Goal: Task Accomplishment & Management: Manage account settings

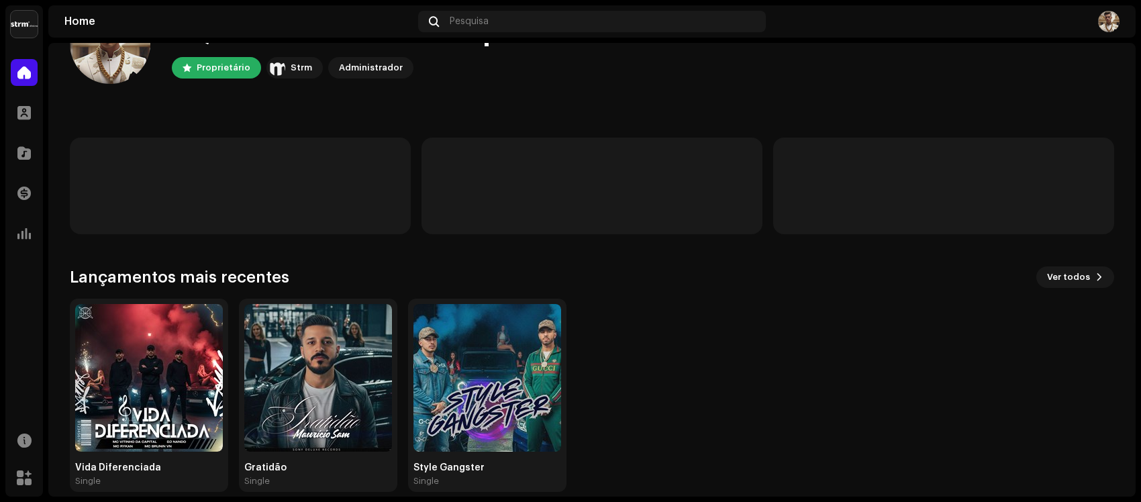
scroll to position [77, 0]
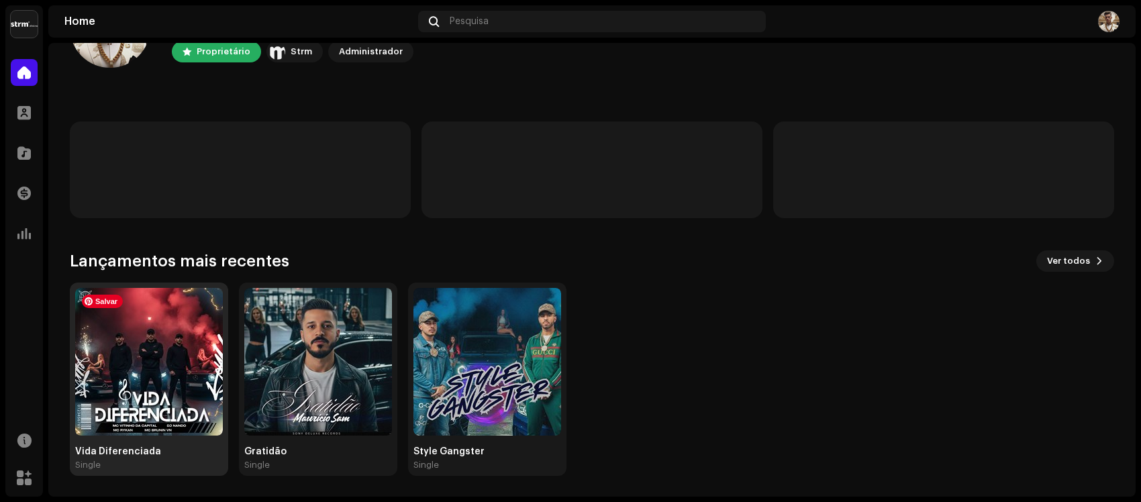
click at [158, 325] on img at bounding box center [149, 362] width 148 height 148
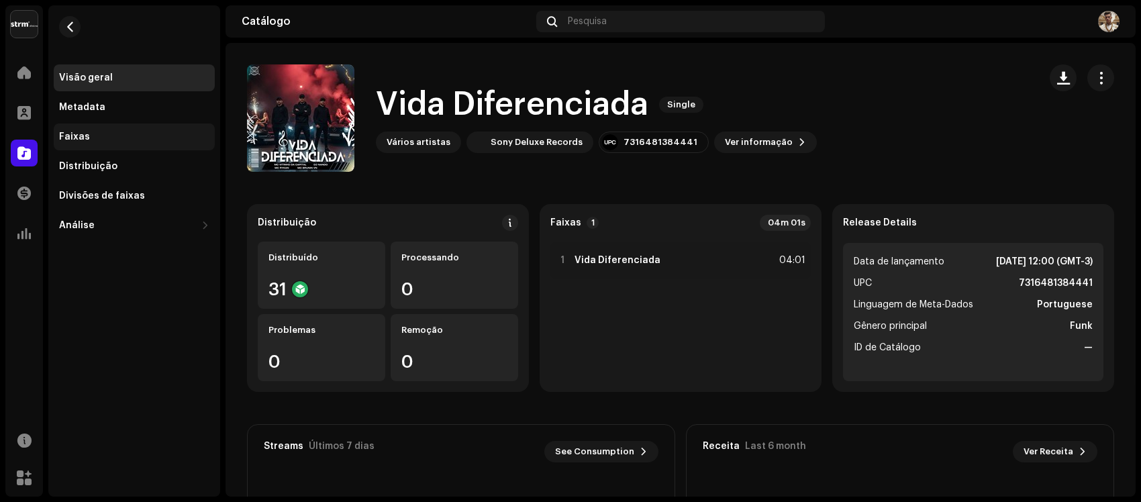
click at [84, 141] on div "Faixas" at bounding box center [74, 136] width 31 height 11
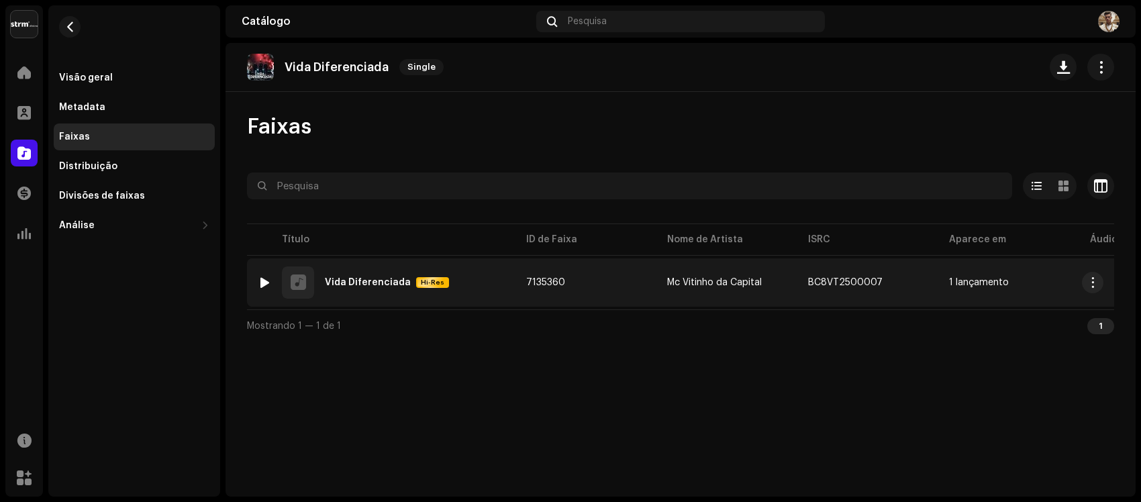
click at [646, 282] on td "7135360" at bounding box center [585, 282] width 141 height 48
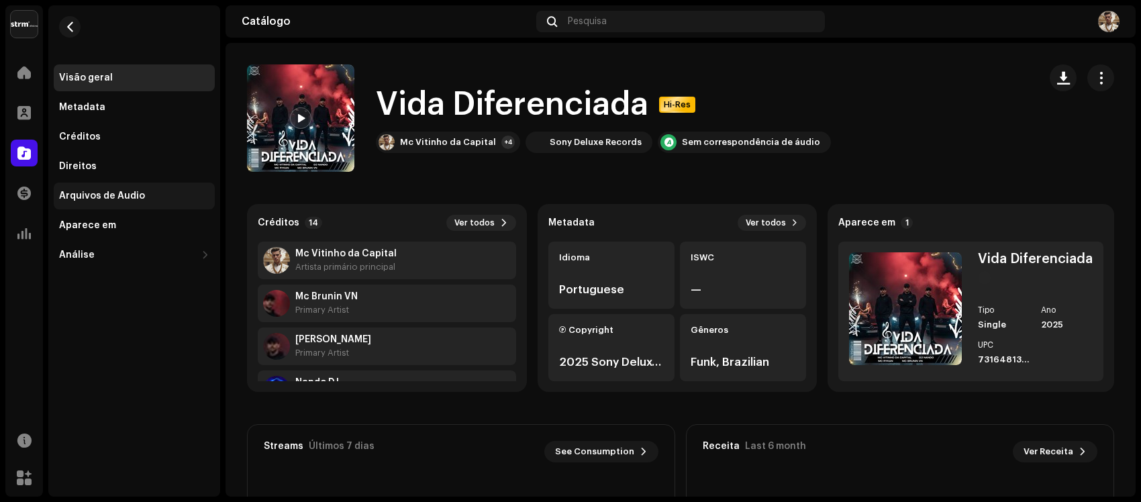
click at [70, 191] on div "Arquivos de Áudio" at bounding box center [102, 196] width 86 height 11
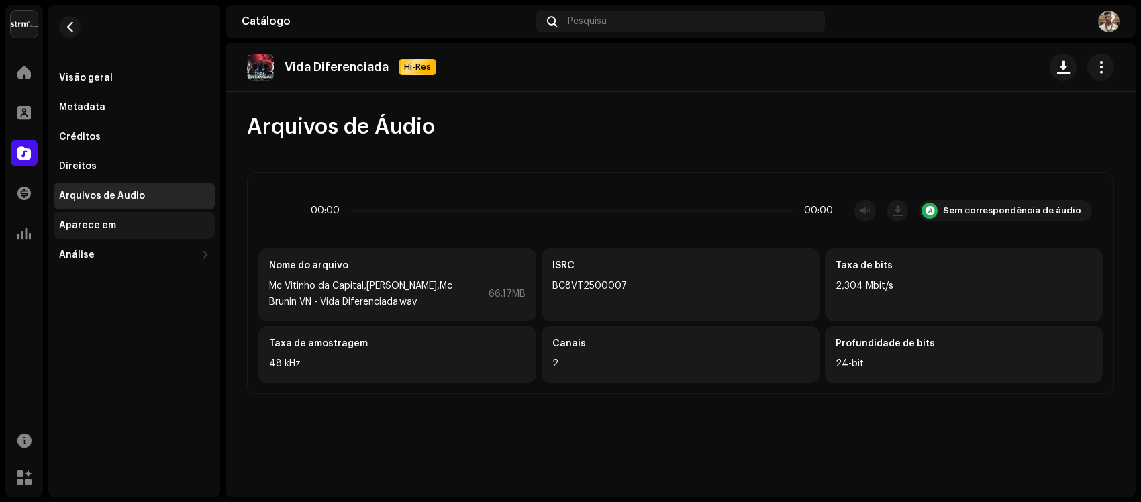
click at [75, 226] on div "Aparece em" at bounding box center [87, 225] width 57 height 11
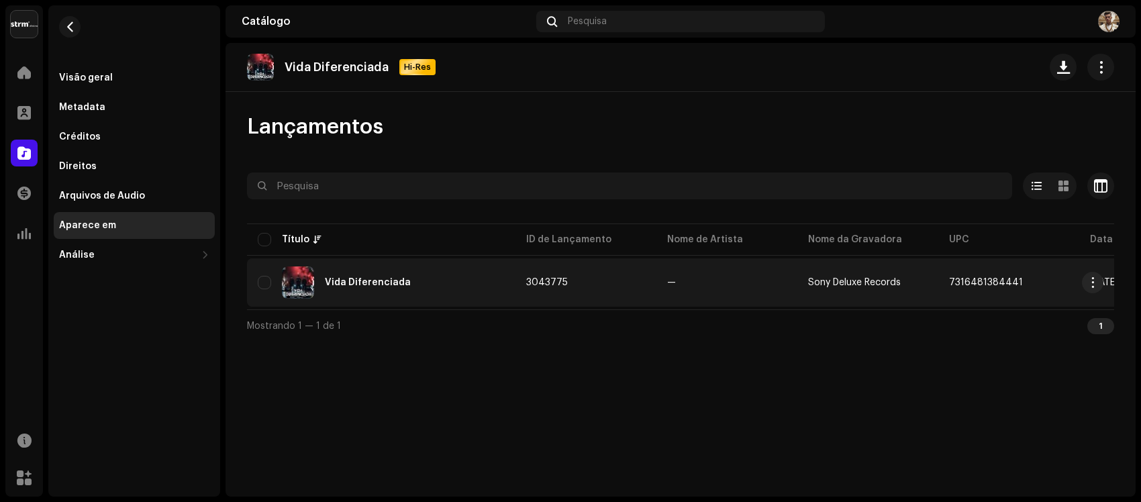
click at [461, 277] on div "Vida Diferenciada" at bounding box center [381, 282] width 247 height 32
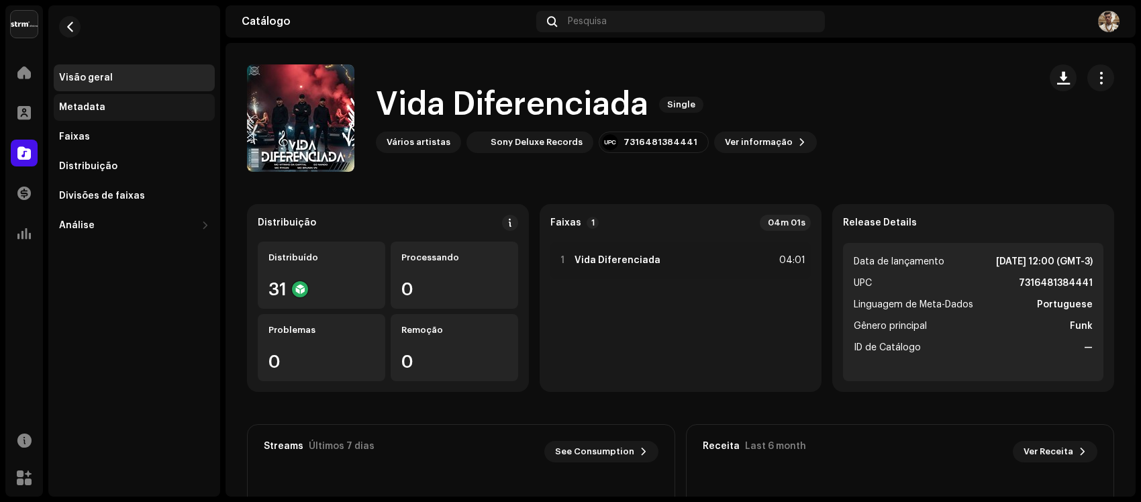
click at [94, 98] on div "Metadata" at bounding box center [134, 107] width 161 height 27
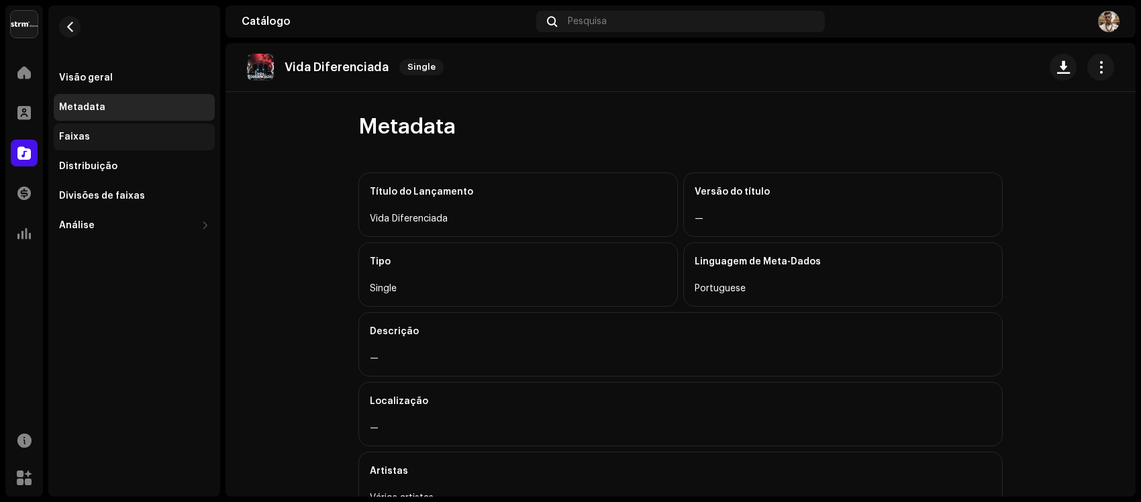
click at [87, 129] on div "Faixas" at bounding box center [134, 136] width 161 height 27
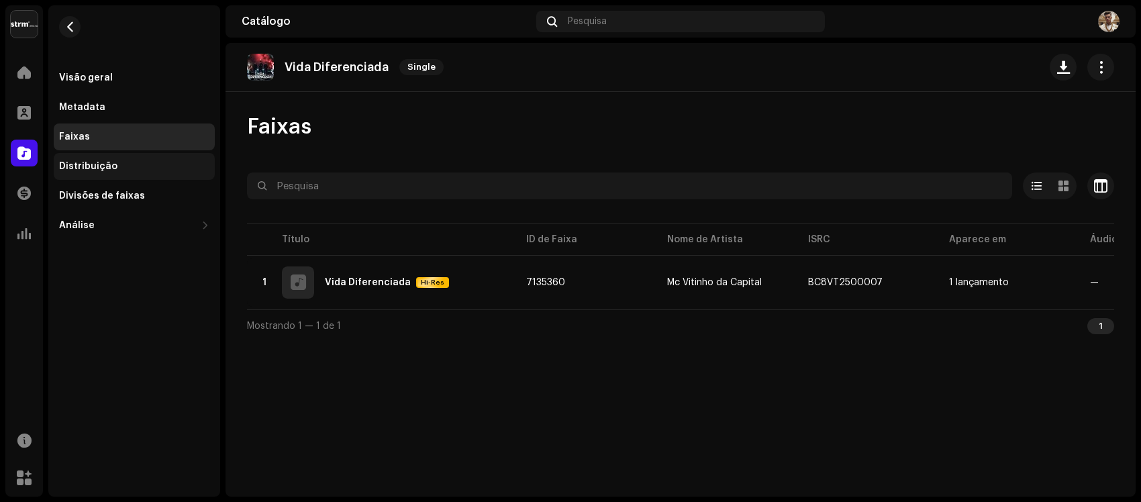
click at [104, 165] on div "Distribuição" at bounding box center [88, 166] width 58 height 11
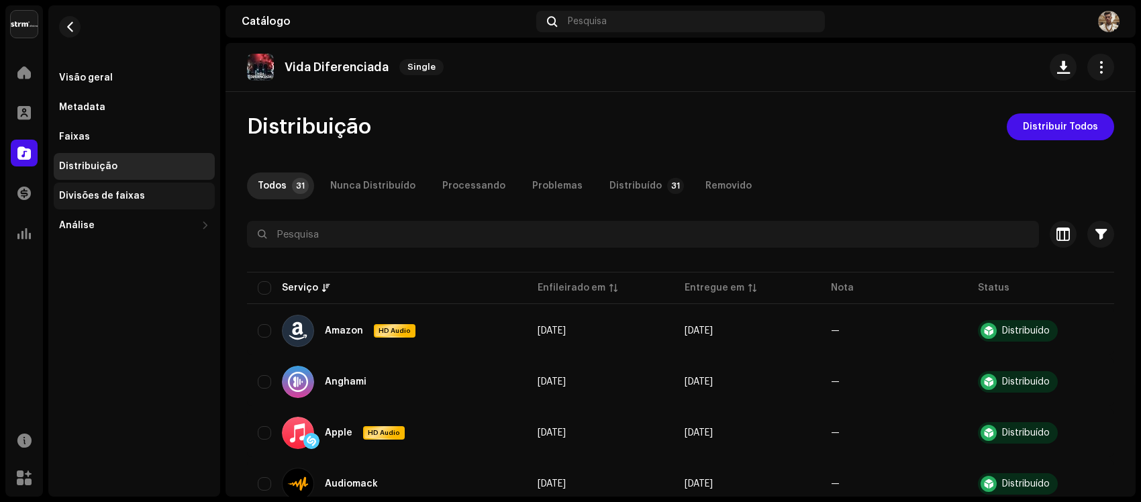
click at [119, 199] on div "Divisões de faixas" at bounding box center [102, 196] width 86 height 11
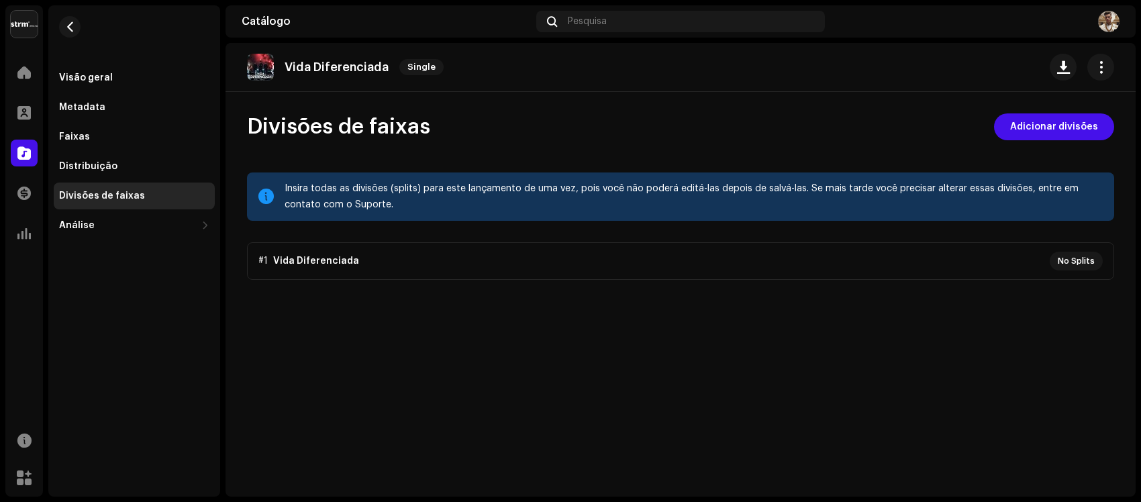
click at [1092, 267] on p-accordion "#1 Vida Diferenciada No Splits" at bounding box center [680, 261] width 867 height 38
click at [1089, 262] on p-accordion "#1 Vida Diferenciada No Splits" at bounding box center [680, 261] width 867 height 38
drag, startPoint x: 333, startPoint y: 269, endPoint x: 327, endPoint y: 249, distance: 20.8
click at [332, 265] on p-accordion "#1 Vida Diferenciada No Splits" at bounding box center [680, 261] width 867 height 38
click at [327, 249] on p-accordion "#1 Vida Diferenciada No Splits" at bounding box center [680, 261] width 867 height 38
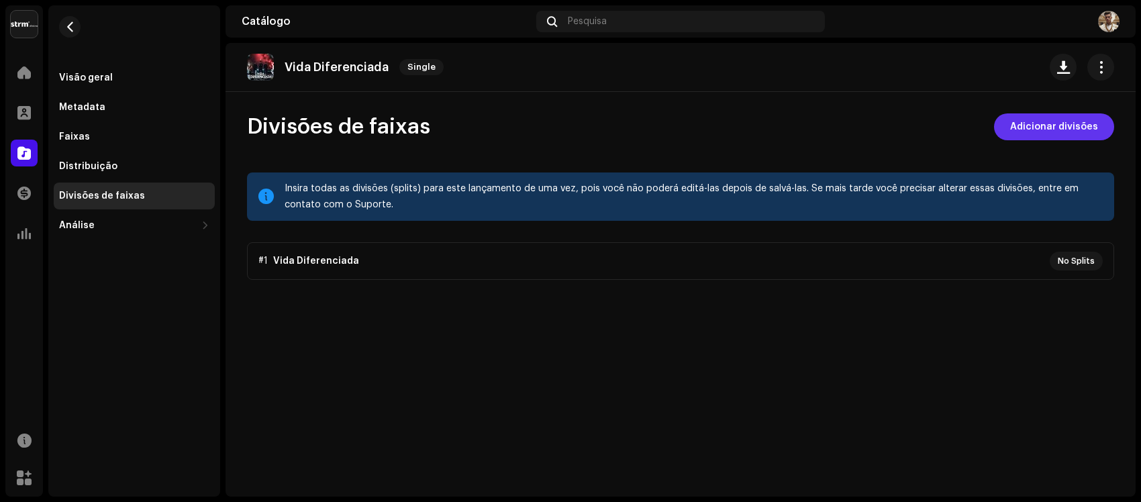
click at [1038, 123] on span "Adicionar divisões" at bounding box center [1054, 126] width 88 height 27
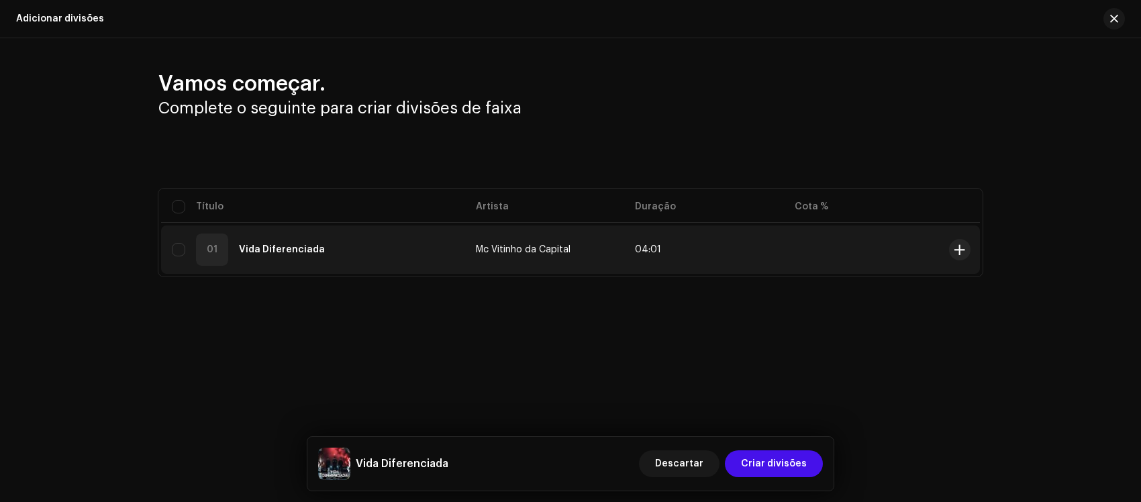
click at [282, 242] on div "01 Vida Diferenciada" at bounding box center [313, 249] width 282 height 32
click at [178, 254] on input "checkbox" at bounding box center [178, 249] width 13 height 13
checkbox input "true"
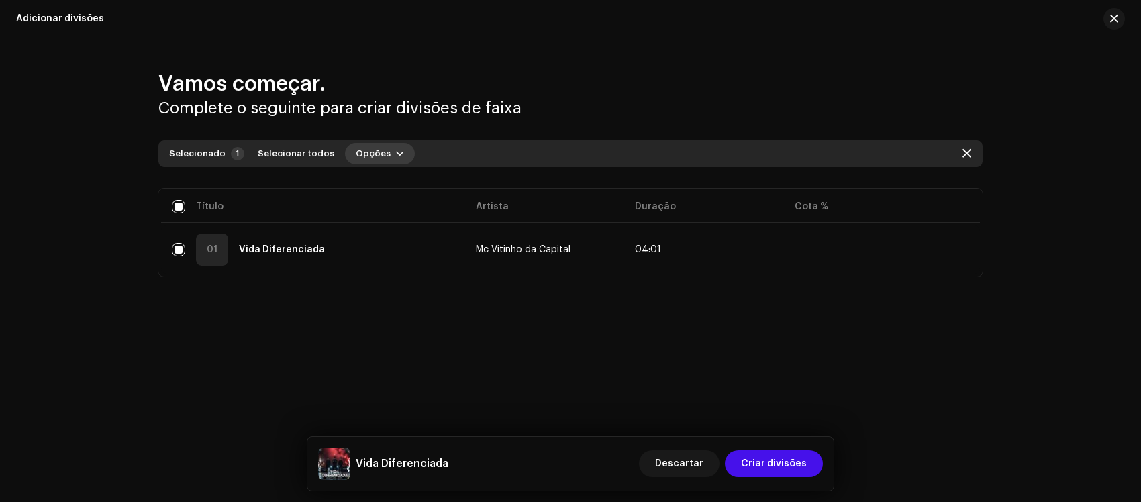
click at [363, 158] on span "Opções" at bounding box center [373, 153] width 35 height 27
click at [303, 148] on span "Selecionar todos" at bounding box center [296, 153] width 76 height 27
click at [960, 146] on button "button" at bounding box center [965, 153] width 21 height 21
checkbox input "false"
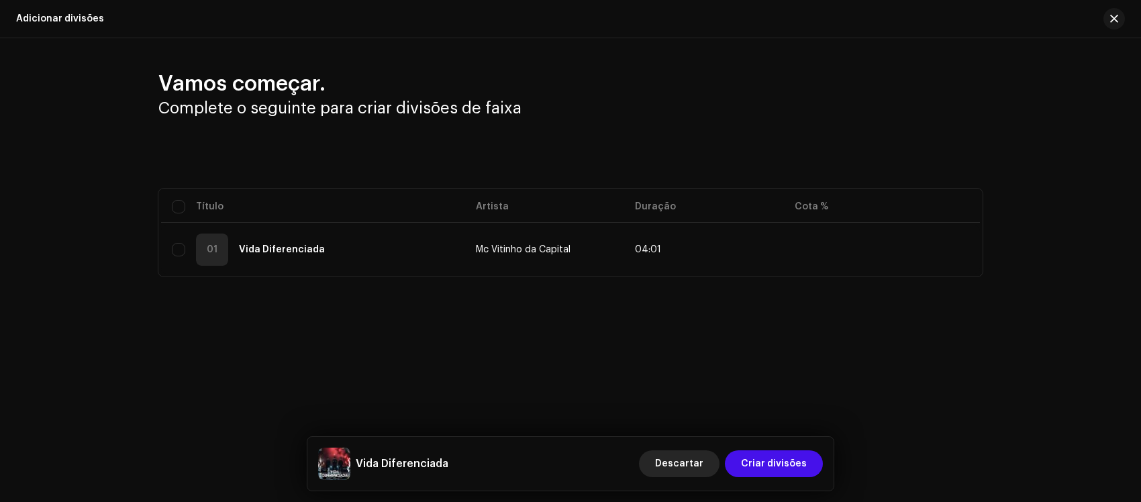
click at [668, 458] on span "Descartar" at bounding box center [679, 463] width 48 height 27
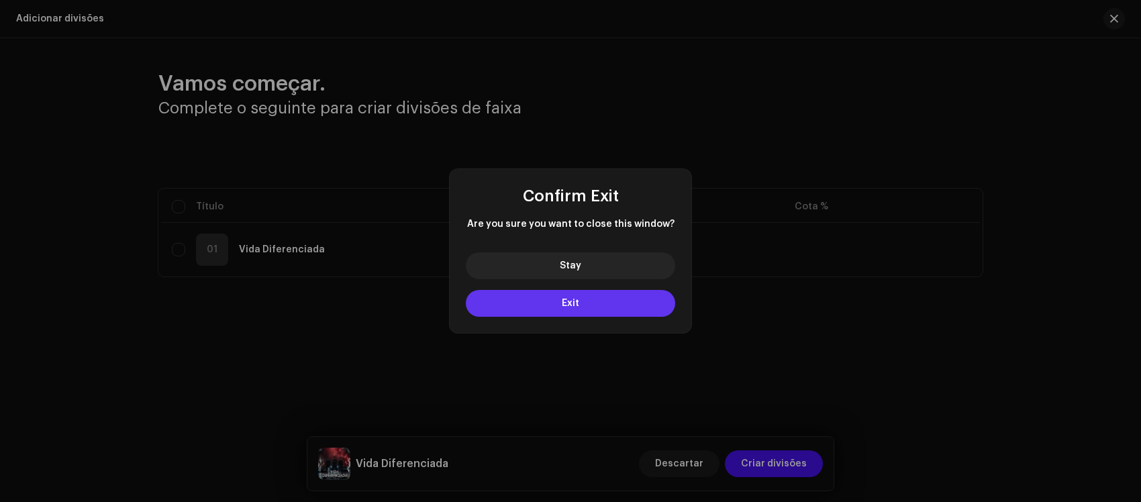
click at [570, 309] on button "Exit" at bounding box center [570, 303] width 209 height 27
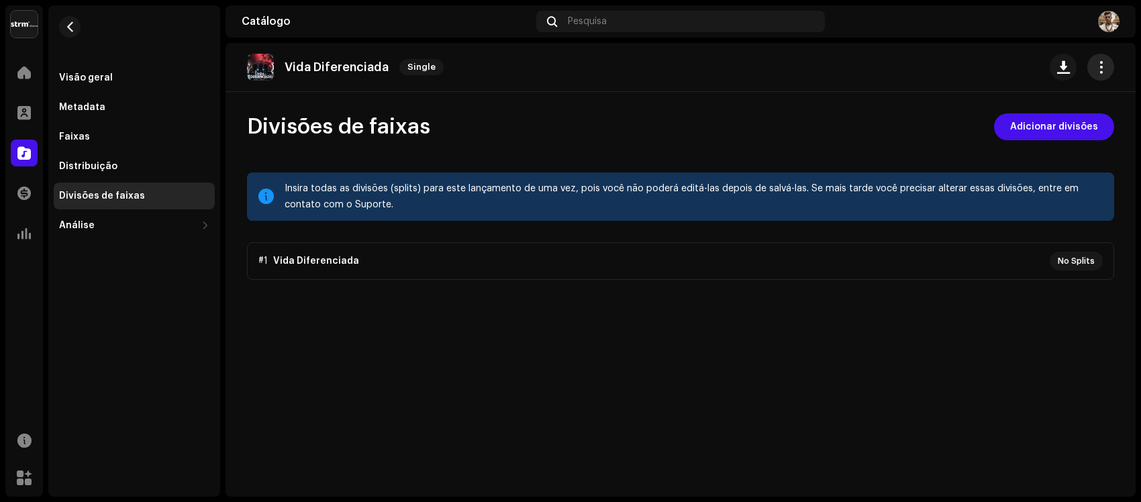
click at [1109, 72] on button "button" at bounding box center [1100, 67] width 27 height 27
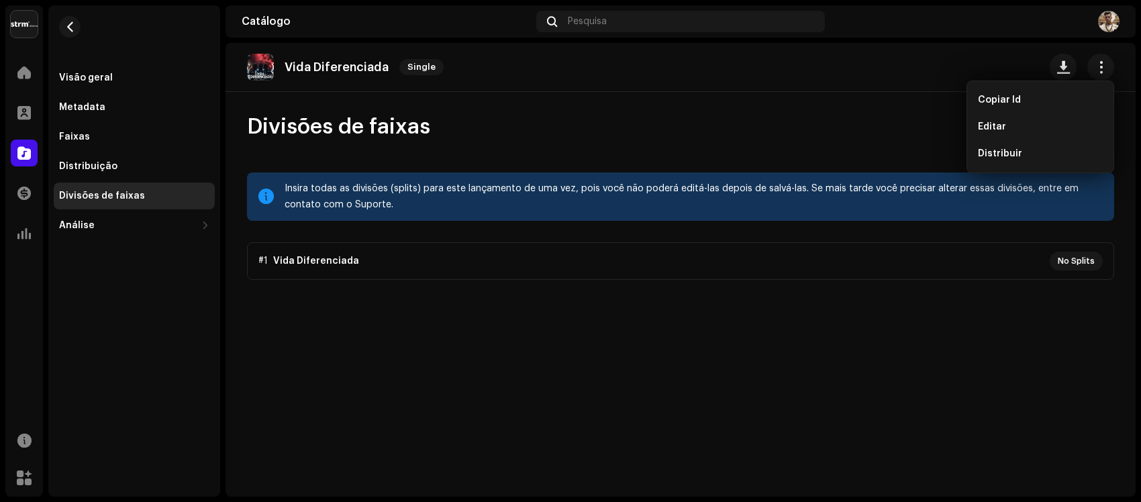
click at [672, 396] on div "Vida Diferenciada Single Divisões de faixas Adicionar divisões Insira todas as …" at bounding box center [680, 270] width 910 height 454
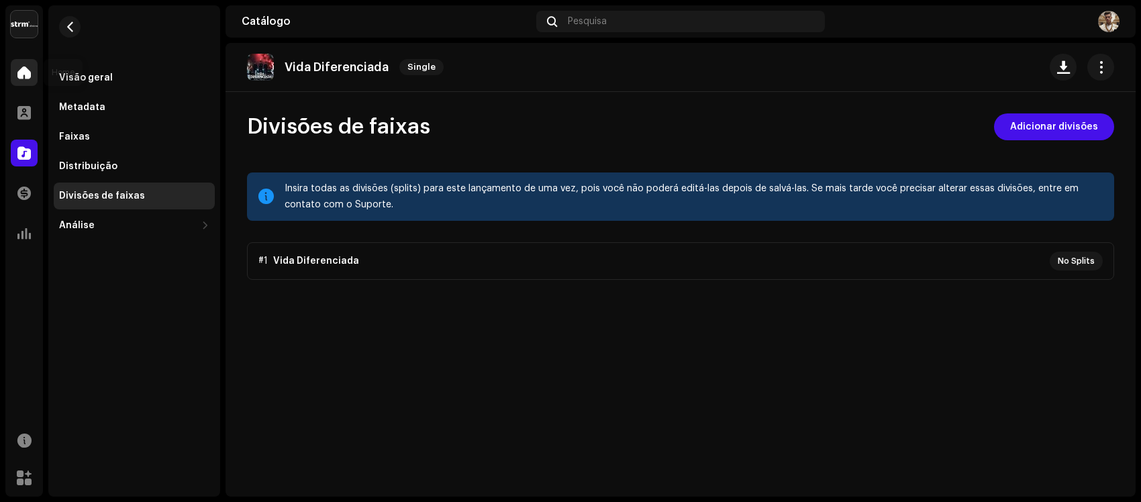
click at [24, 67] on span at bounding box center [23, 72] width 13 height 11
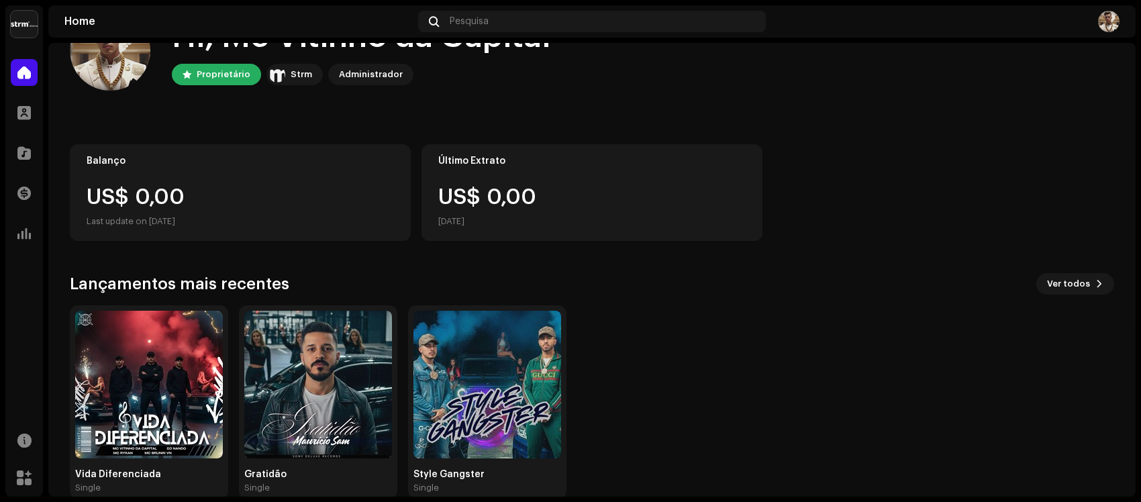
scroll to position [77, 0]
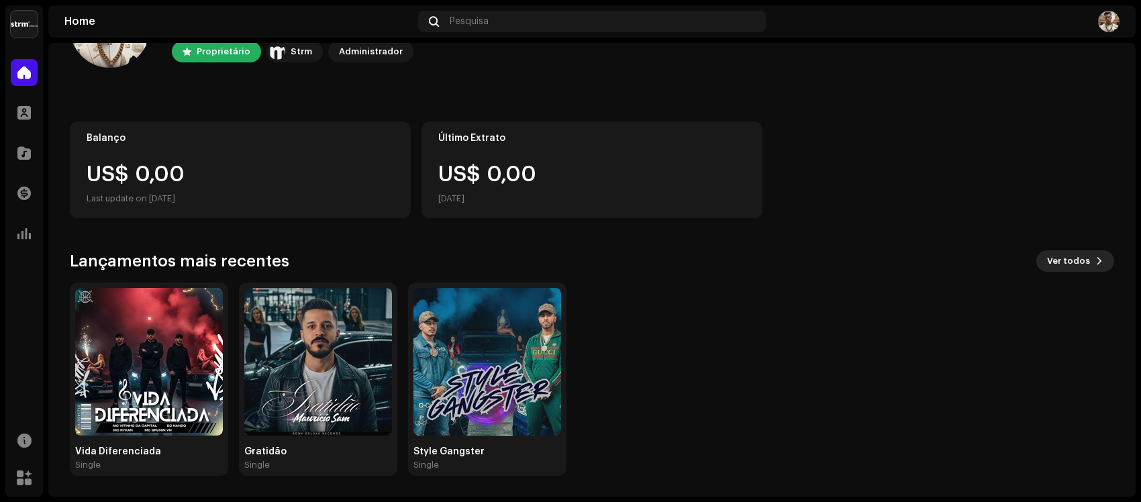
click at [1052, 265] on span "Ver todos" at bounding box center [1068, 261] width 43 height 27
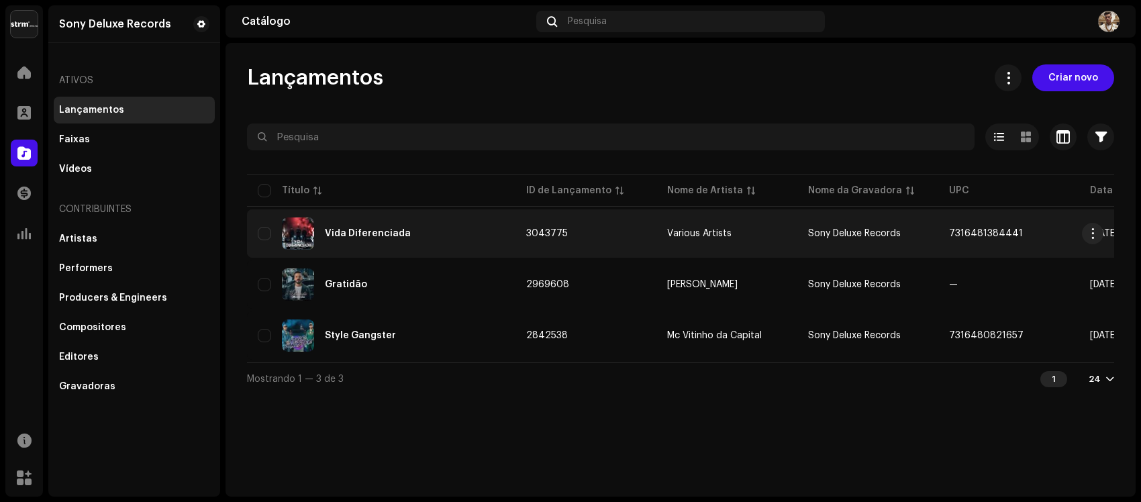
click at [407, 228] on div "Vida Diferenciada" at bounding box center [381, 233] width 247 height 32
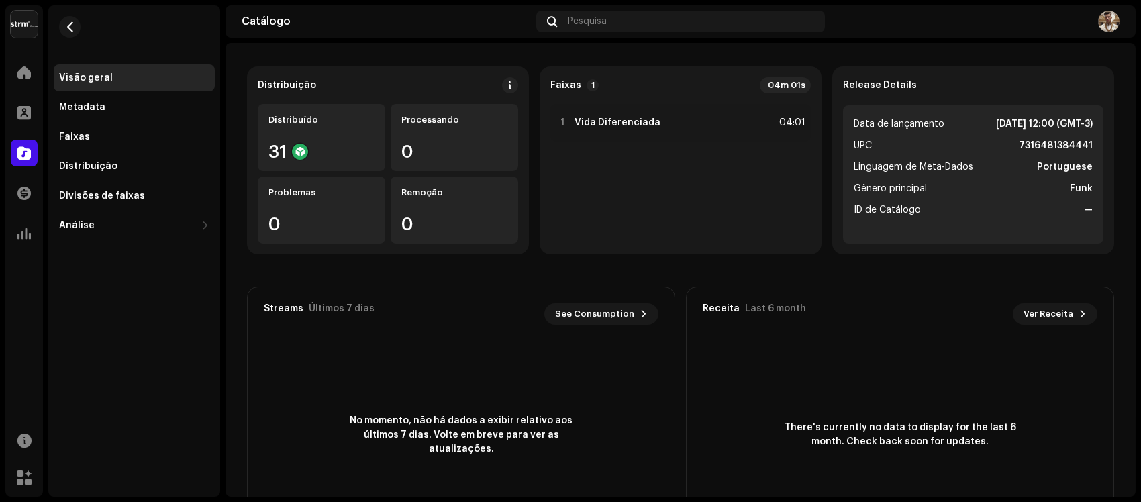
scroll to position [216, 0]
